Goal: Information Seeking & Learning: Learn about a topic

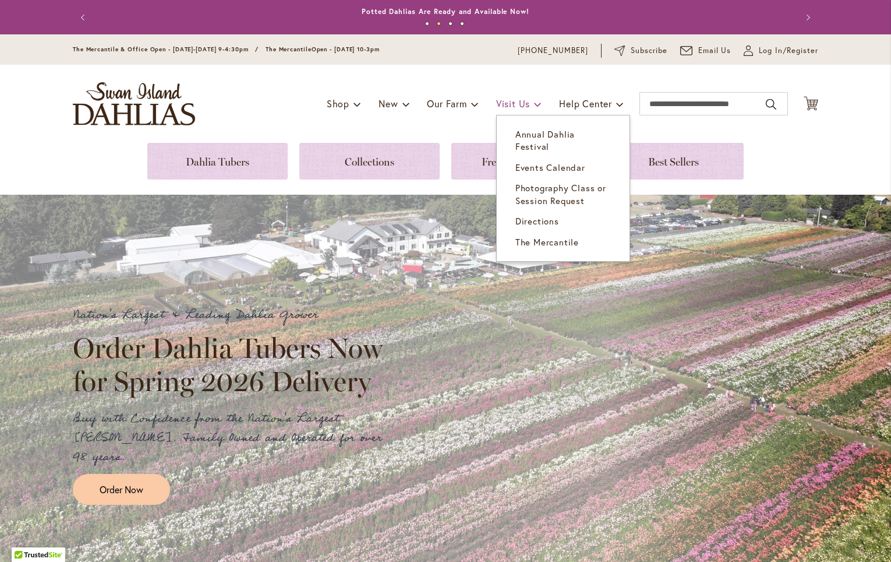
click at [509, 104] on span "Visit Us" at bounding box center [513, 103] width 34 height 12
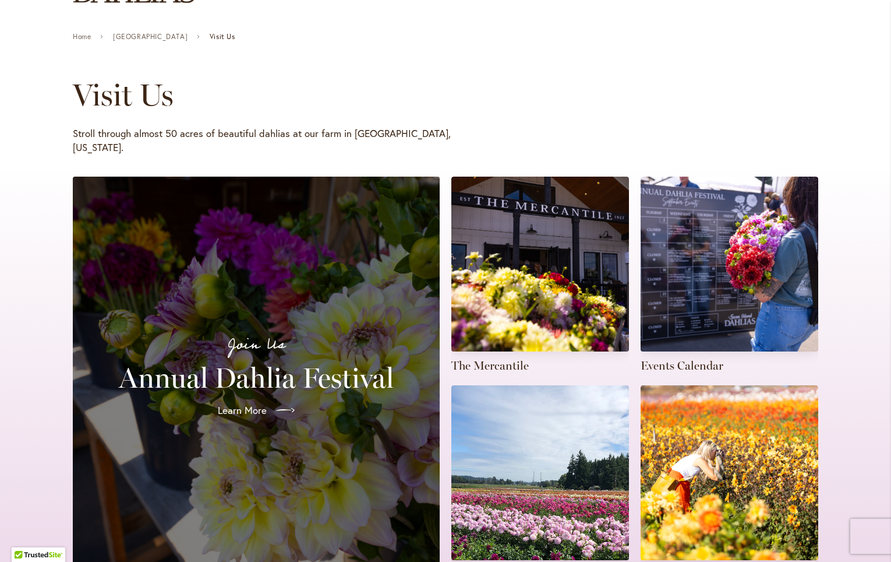
scroll to position [121, 0]
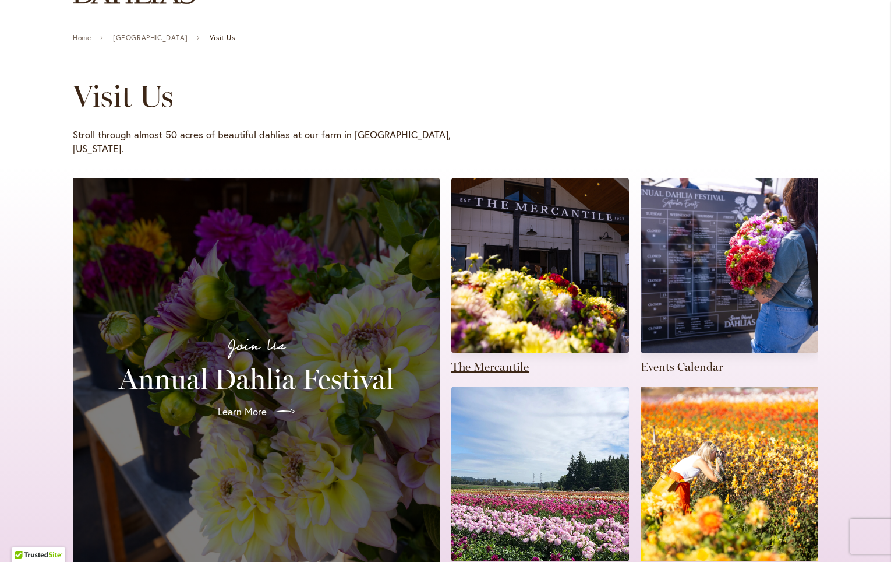
click at [506, 277] on link at bounding box center [541, 276] width 178 height 197
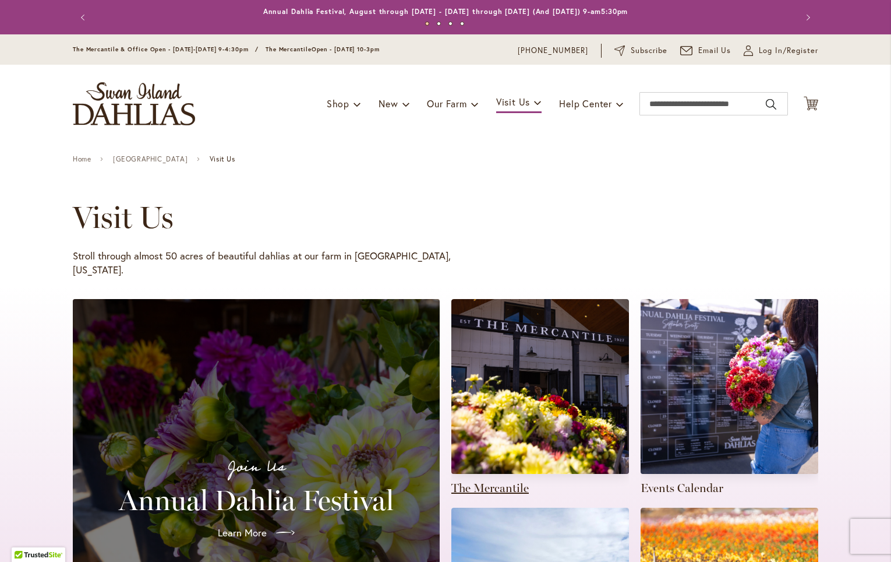
click at [500, 474] on link at bounding box center [541, 397] width 178 height 197
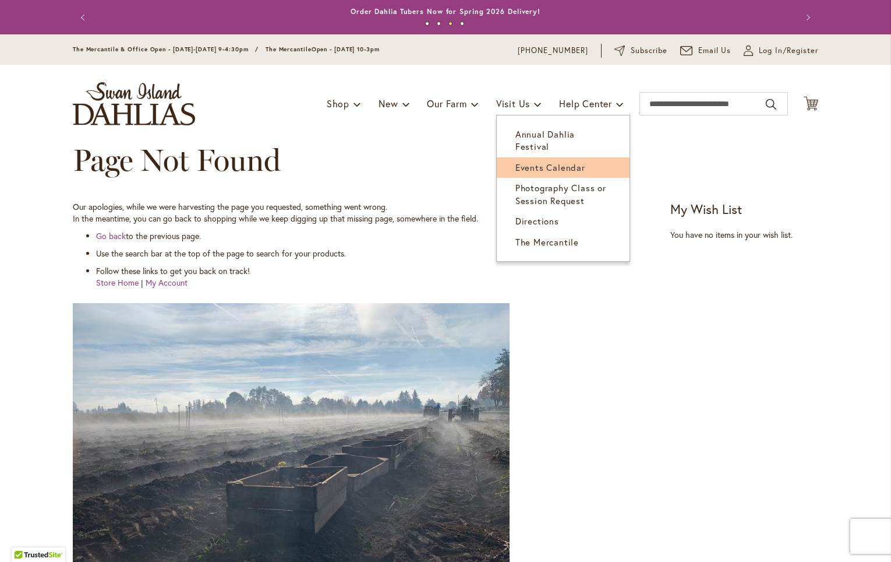
click at [538, 161] on span "Events Calendar" at bounding box center [551, 167] width 70 height 12
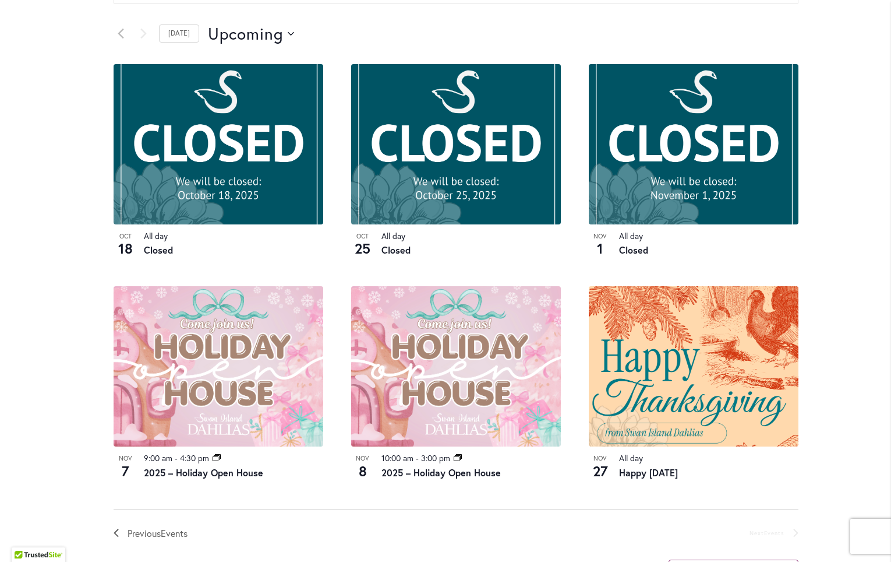
scroll to position [597, 0]
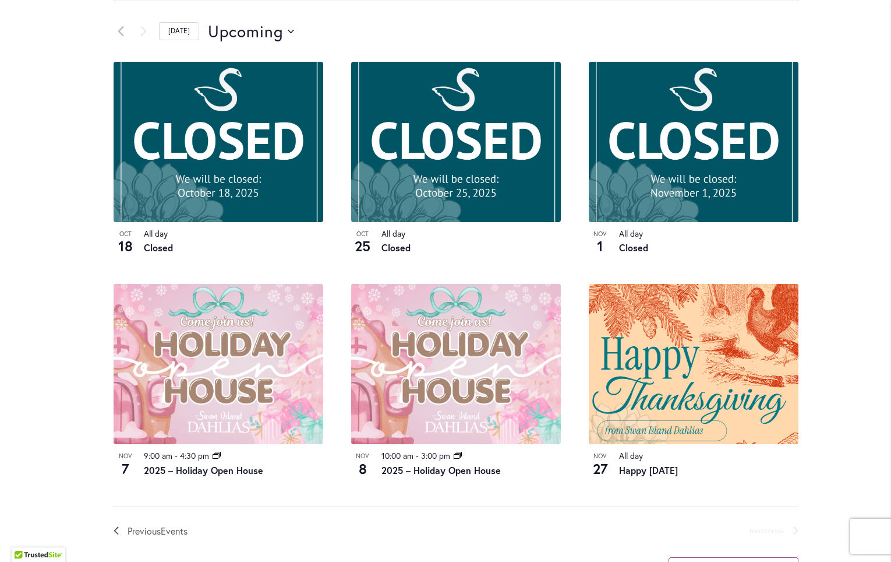
click at [180, 40] on link "[DATE]" at bounding box center [179, 31] width 40 height 18
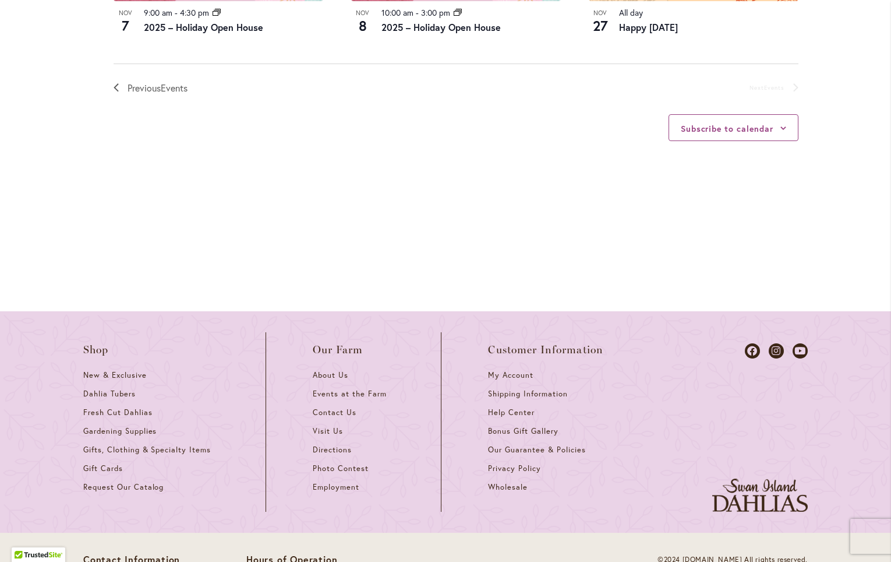
scroll to position [1042, 0]
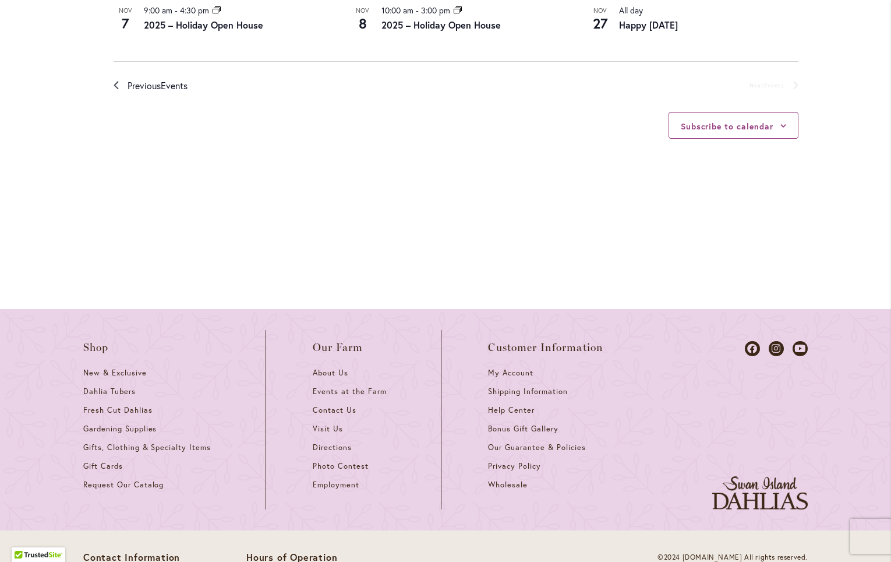
click at [148, 93] on span "Previous Events" at bounding box center [158, 85] width 60 height 15
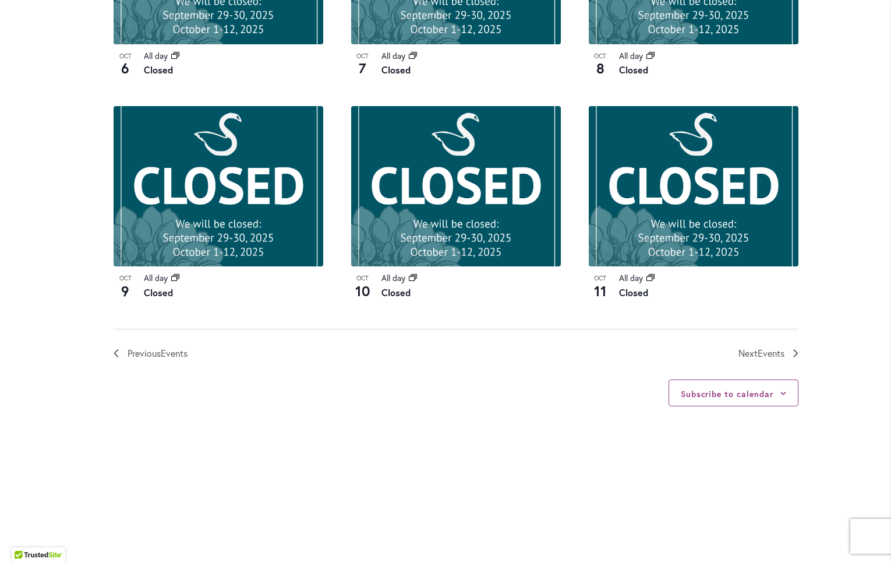
scroll to position [1219, 0]
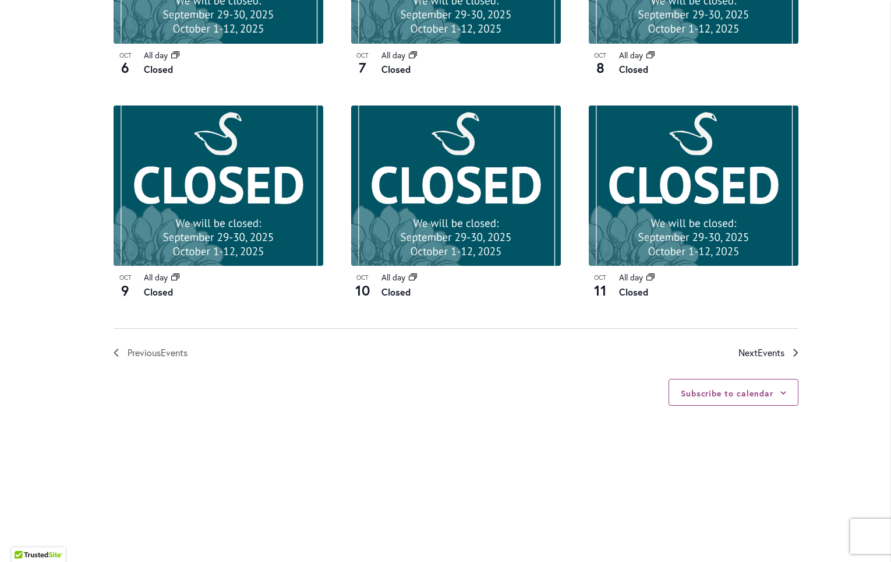
click at [750, 360] on span "Next Events" at bounding box center [762, 352] width 46 height 15
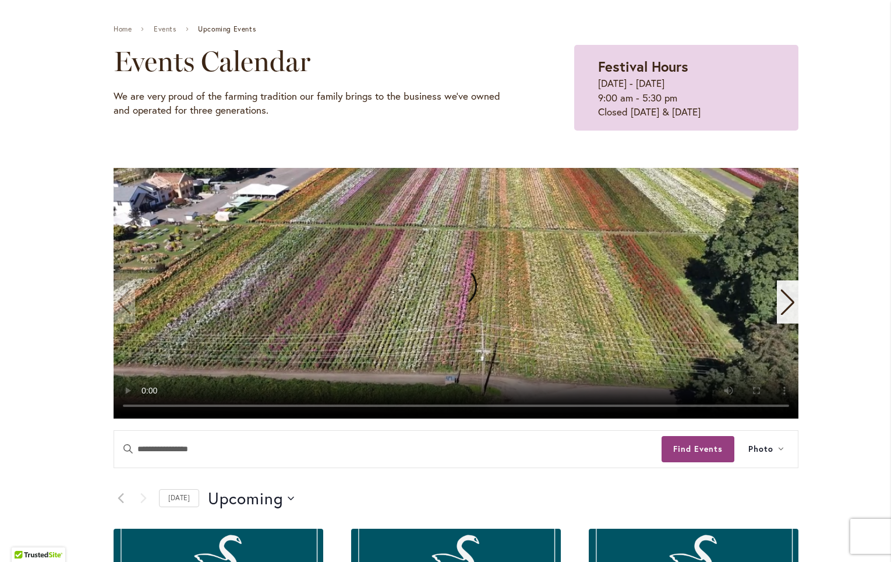
scroll to position [145, 0]
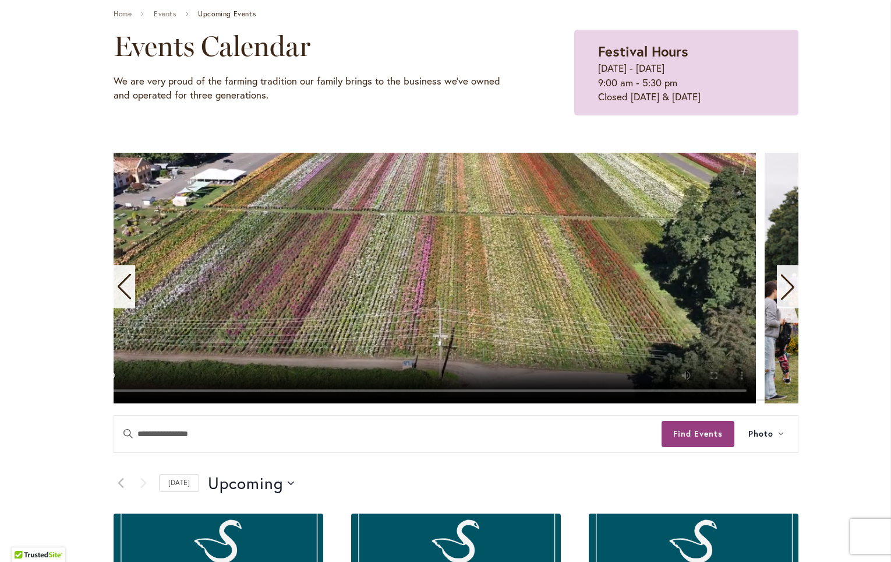
drag, startPoint x: 230, startPoint y: 473, endPoint x: 182, endPoint y: 474, distance: 47.2
click at [182, 403] on video "1 / 11" at bounding box center [413, 278] width 685 height 251
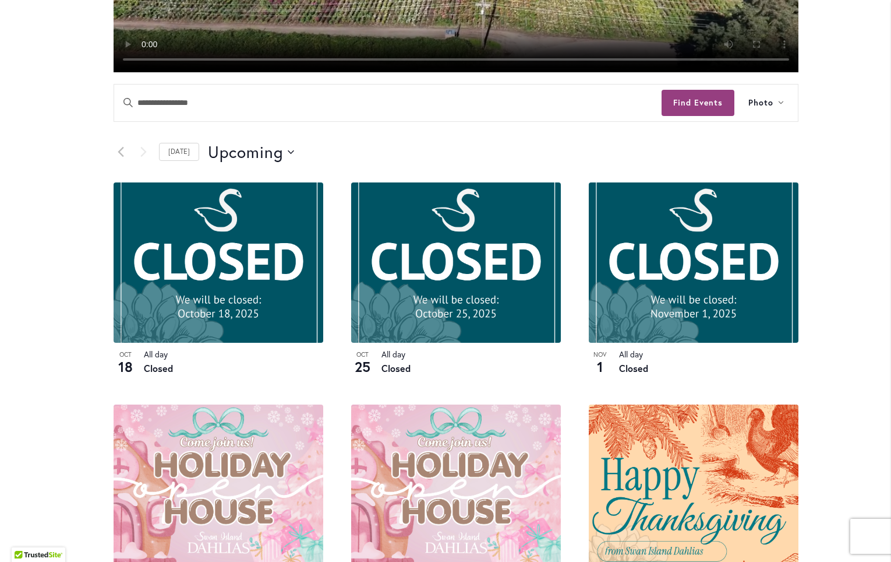
scroll to position [485, 0]
